Goal: Task Accomplishment & Management: Manage account settings

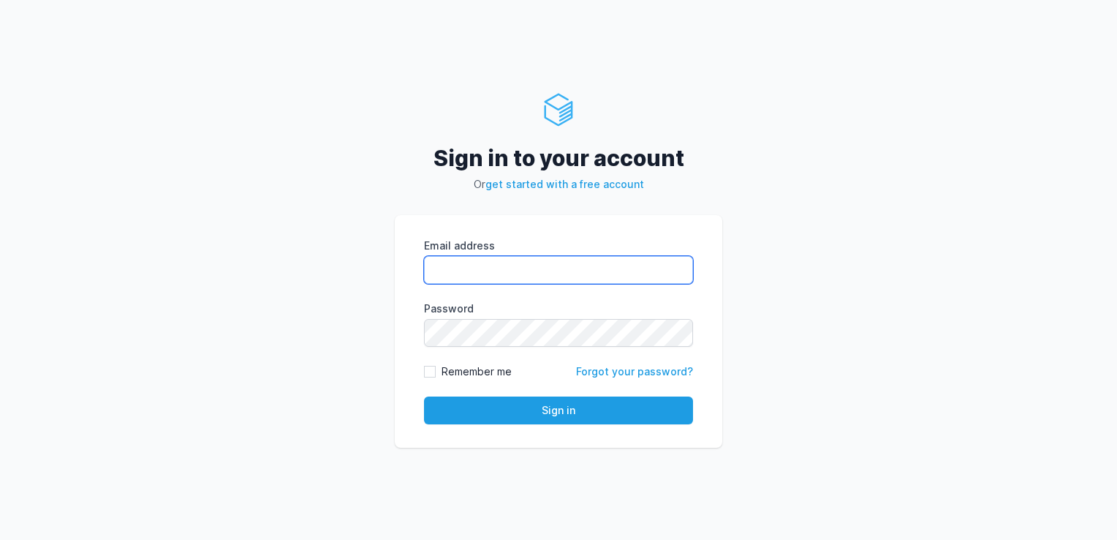
click at [522, 269] on input "Email address" at bounding box center [558, 270] width 269 height 28
paste input "devops@soak.co.uk"
type input "devops@soak.co.uk"
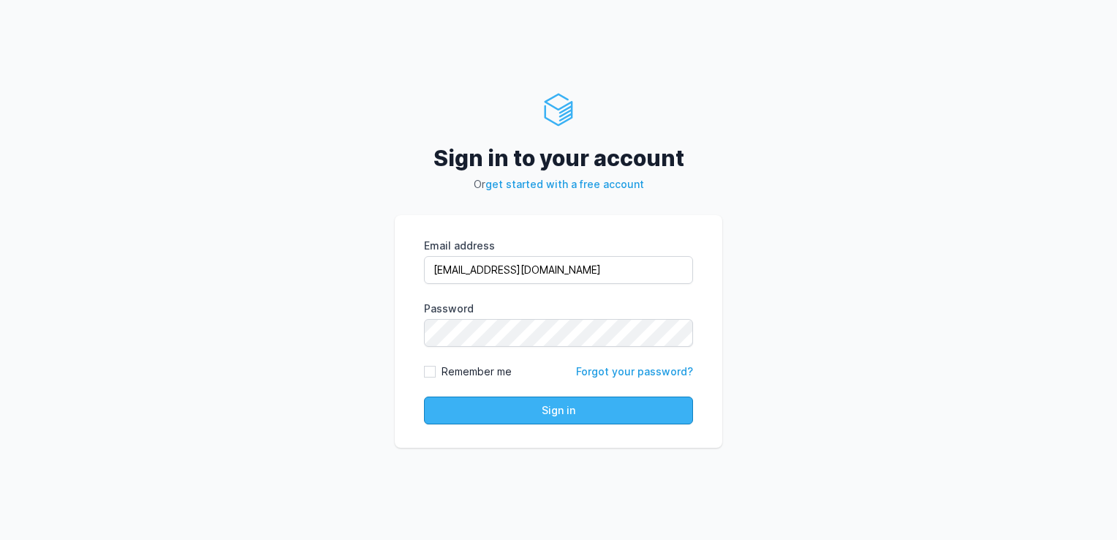
click at [527, 409] on button "Sign in" at bounding box center [558, 410] width 269 height 28
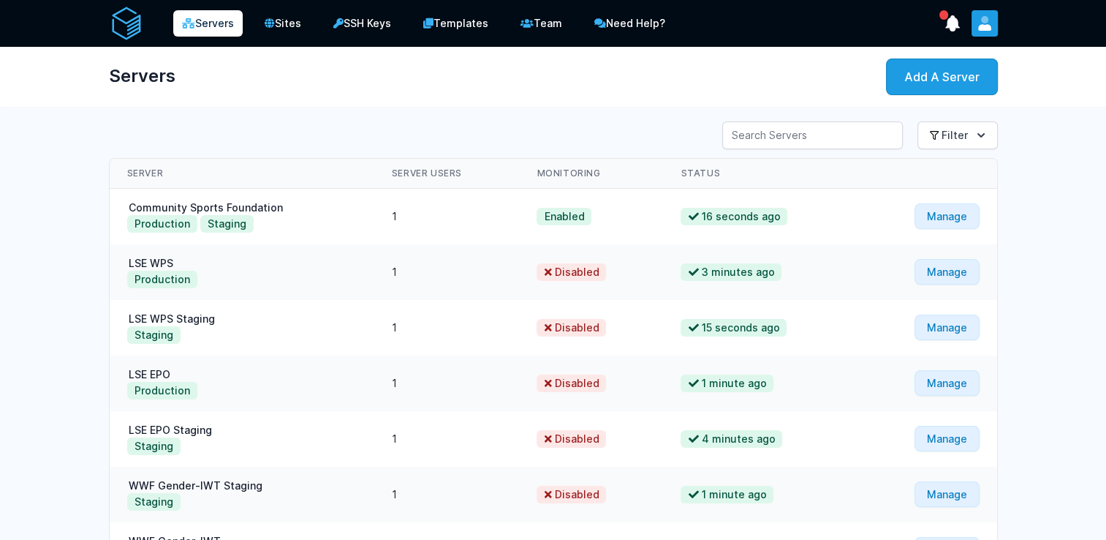
click at [986, 29] on icon "User menu" at bounding box center [984, 27] width 13 height 7
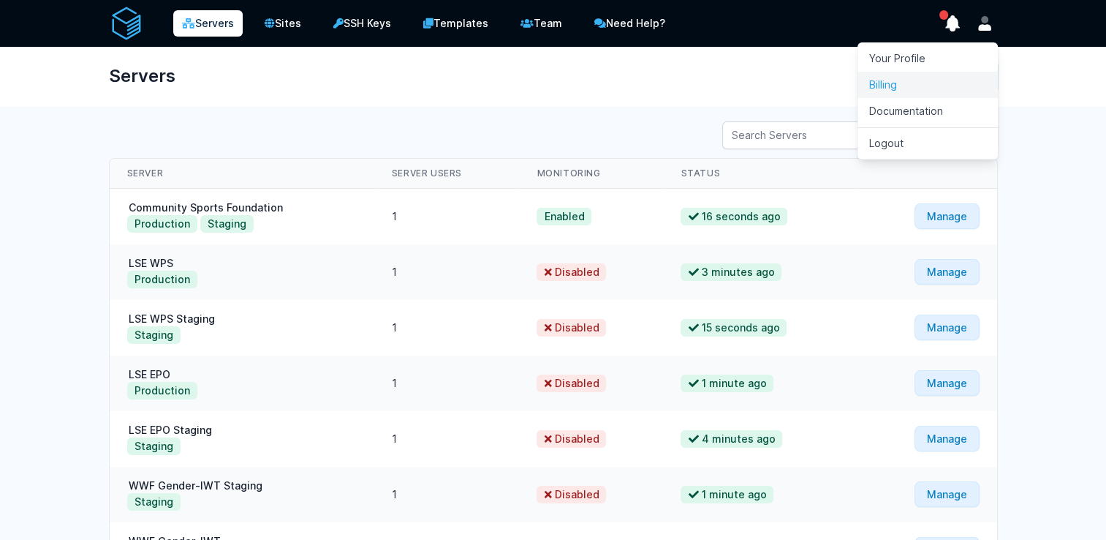
click at [907, 91] on link "Billing" at bounding box center [928, 85] width 140 height 26
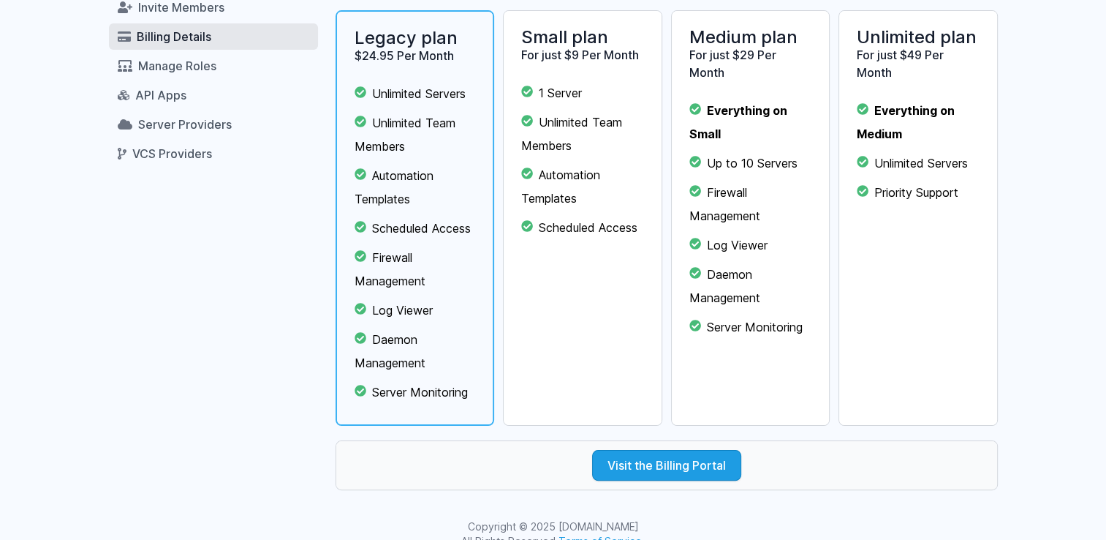
scroll to position [235, 0]
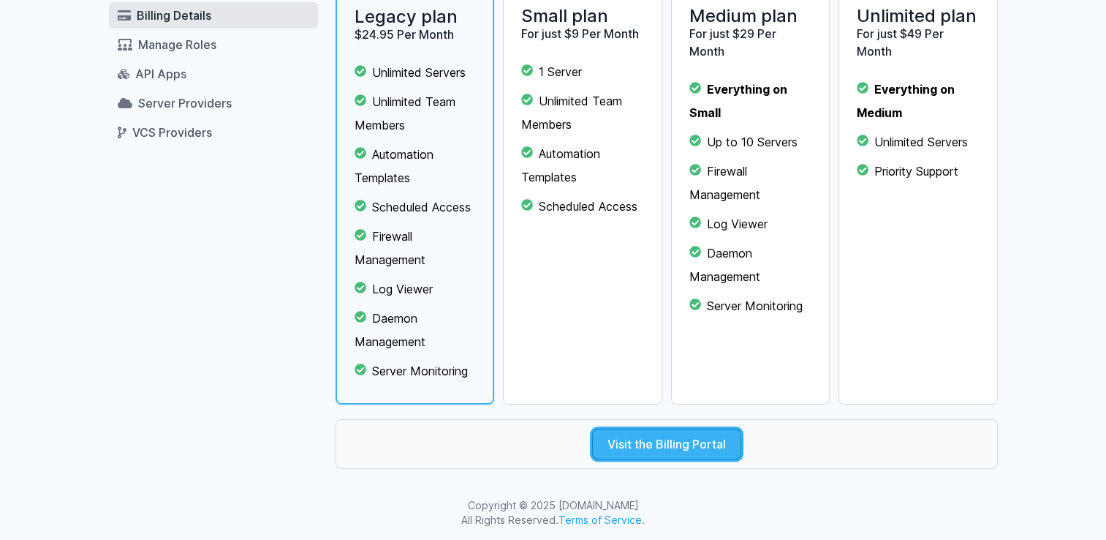
click at [652, 446] on link "Visit the Billing Portal" at bounding box center [666, 443] width 149 height 31
